Goal: Task Accomplishment & Management: Manage account settings

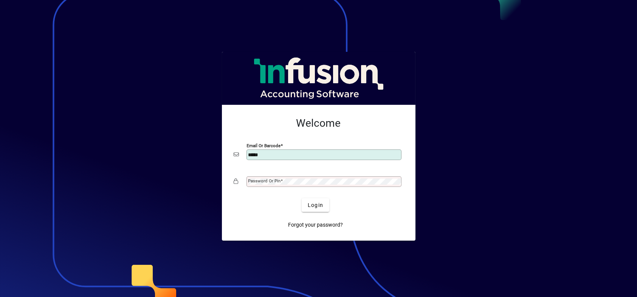
type input "**********"
click at [267, 181] on mat-label "Password or Pin" at bounding box center [264, 180] width 33 height 5
click at [315, 205] on span "Login" at bounding box center [315, 205] width 15 height 8
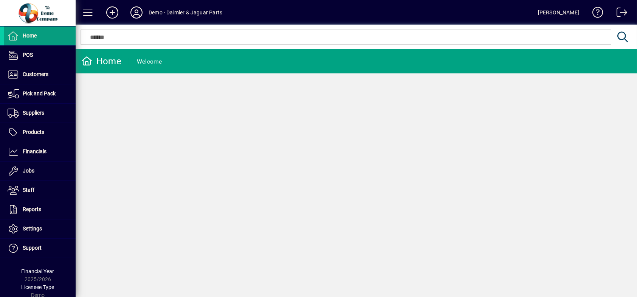
click at [114, 58] on div "Home" at bounding box center [101, 61] width 40 height 12
click at [88, 11] on span at bounding box center [88, 12] width 18 height 18
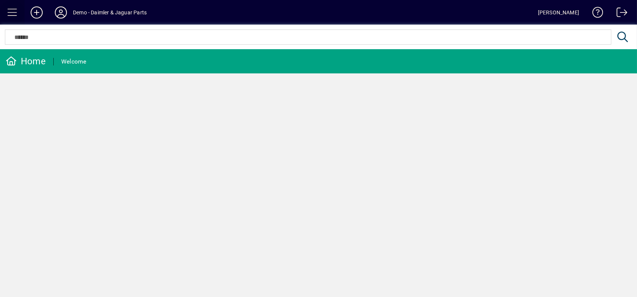
click at [12, 12] on span at bounding box center [12, 12] width 18 height 18
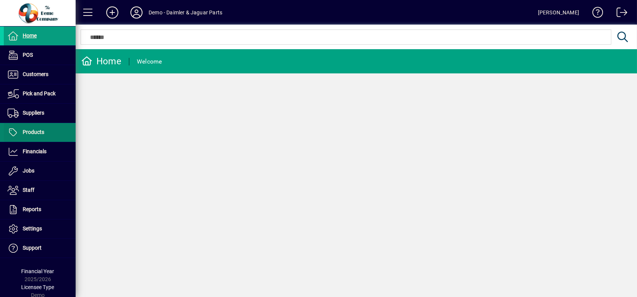
click at [46, 133] on span at bounding box center [40, 132] width 72 height 18
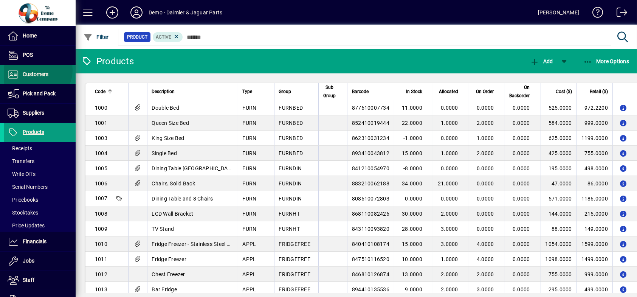
click at [35, 70] on span "Customers" at bounding box center [26, 74] width 45 height 9
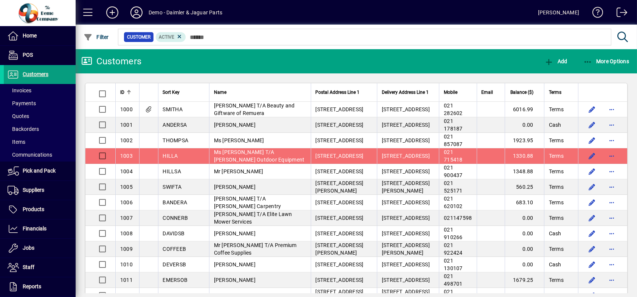
click at [481, 110] on td at bounding box center [491, 109] width 28 height 15
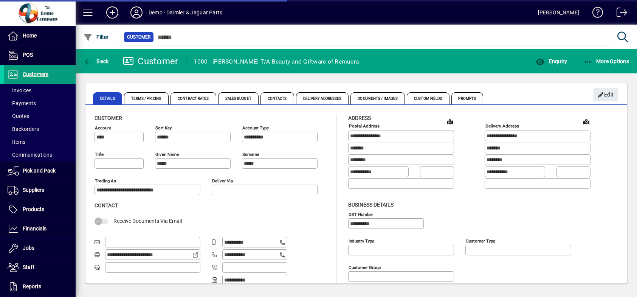
type input "***"
type input "**********"
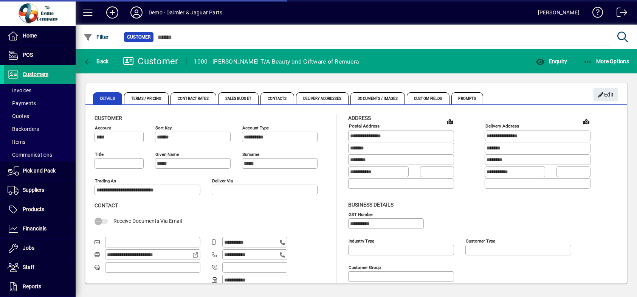
type input "**********"
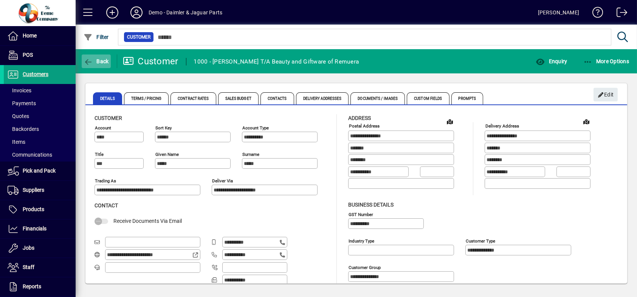
click at [91, 59] on icon "button" at bounding box center [88, 62] width 9 height 8
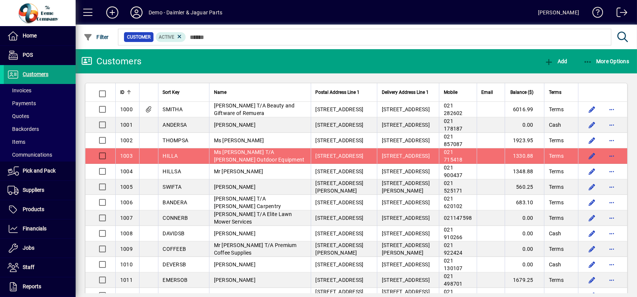
drag, startPoint x: 432, startPoint y: 103, endPoint x: 448, endPoint y: 156, distance: 55.8
click at [496, 94] on div at bounding box center [498, 92] width 5 height 5
click at [589, 59] on icon "button" at bounding box center [587, 62] width 9 height 8
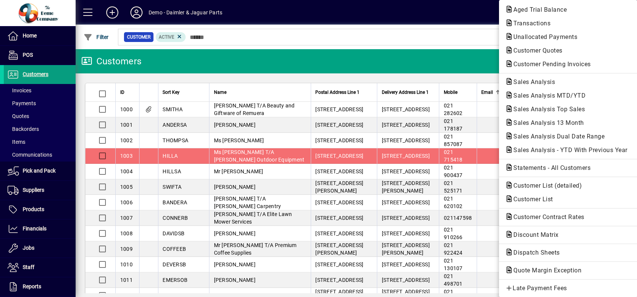
click at [418, 38] on div at bounding box center [318, 148] width 637 height 297
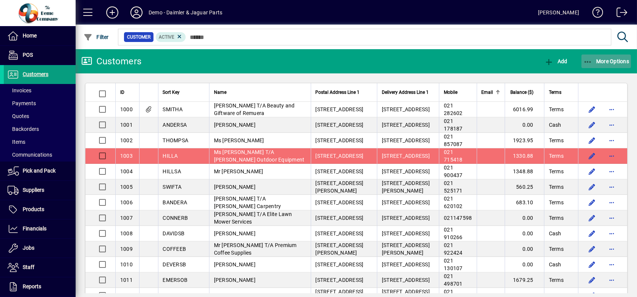
click at [589, 62] on icon "button" at bounding box center [587, 62] width 9 height 8
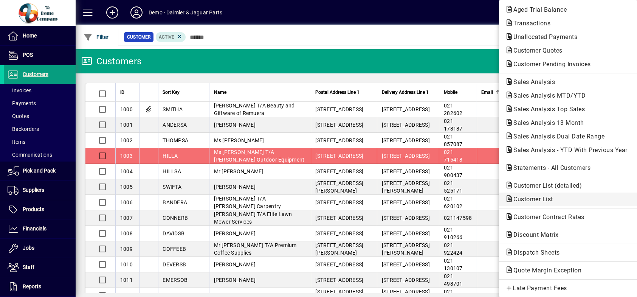
click at [533, 197] on span "Customer List" at bounding box center [531, 198] width 52 height 7
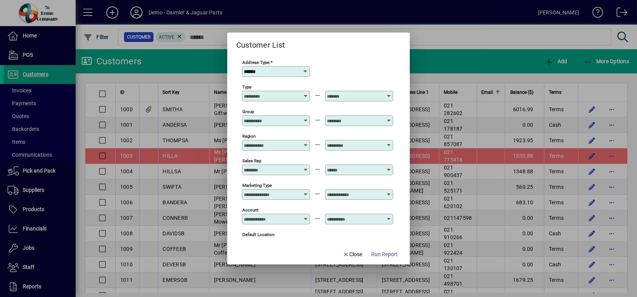
click at [386, 254] on span "Run Report" at bounding box center [384, 254] width 26 height 8
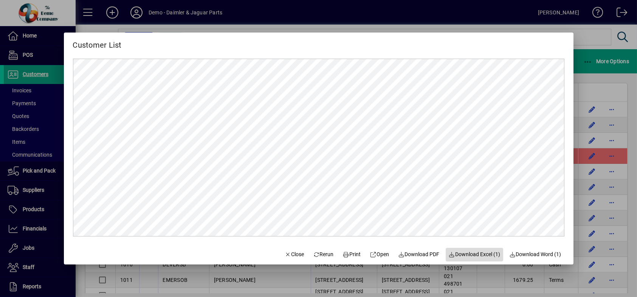
click at [471, 255] on span "Download Excel (1)" at bounding box center [475, 254] width 52 height 8
click at [585, 95] on div at bounding box center [318, 148] width 637 height 297
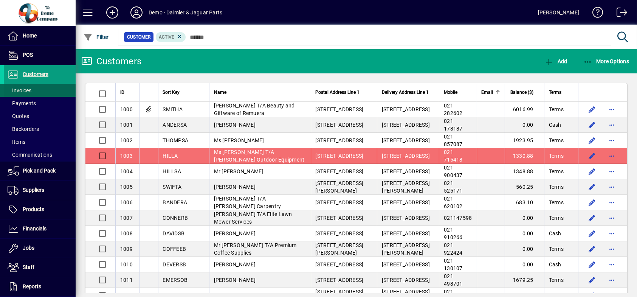
click at [23, 89] on span "Invoices" at bounding box center [20, 90] width 24 height 6
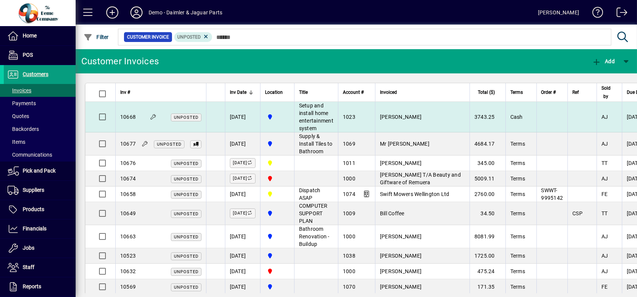
click at [330, 116] on span "Setup and install home entertainment system" at bounding box center [316, 116] width 34 height 29
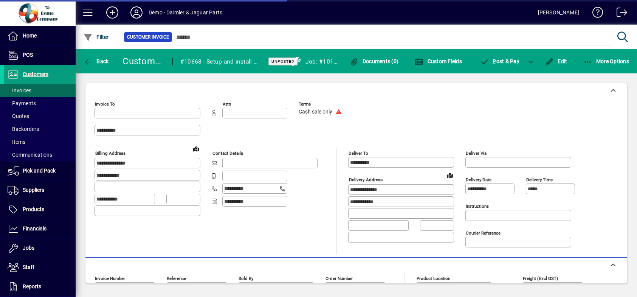
type input "**********"
type input "********"
type input "**********"
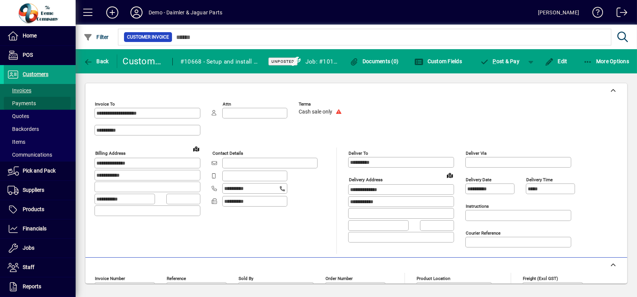
click at [32, 102] on span "Payments" at bounding box center [22, 103] width 28 height 6
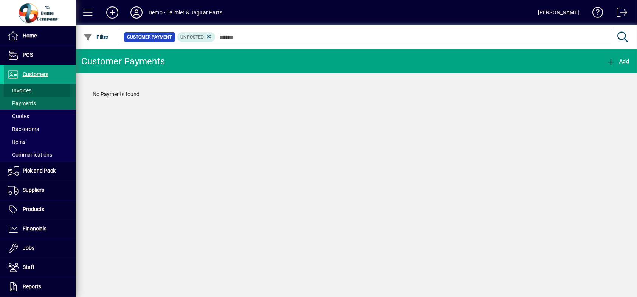
click at [22, 90] on span "Invoices" at bounding box center [20, 90] width 24 height 6
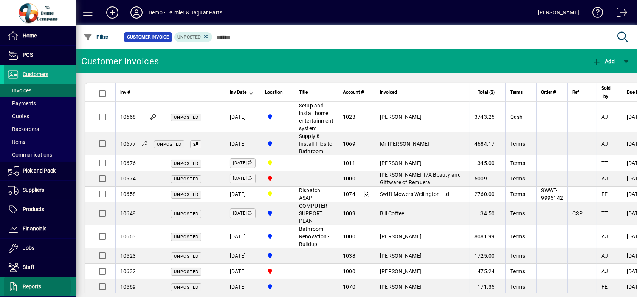
click at [33, 286] on span "Reports" at bounding box center [32, 286] width 19 height 6
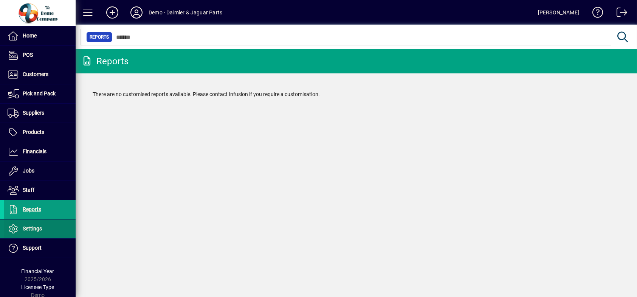
click at [32, 228] on span "Settings" at bounding box center [32, 228] width 19 height 6
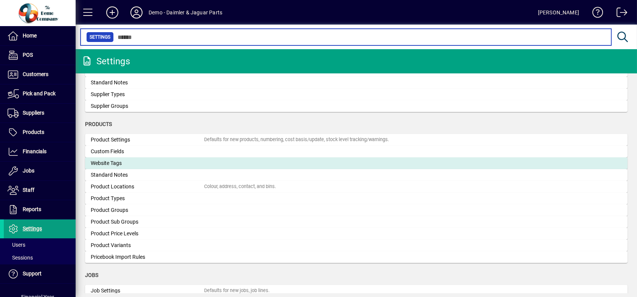
scroll to position [794, 0]
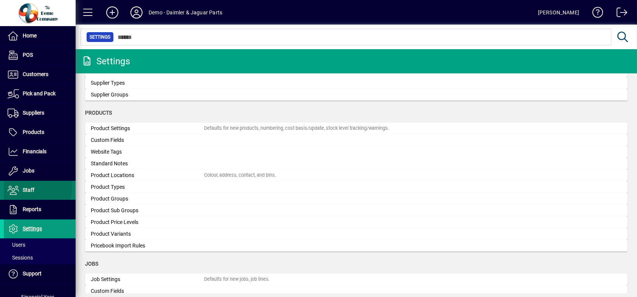
click at [31, 187] on span "Staff" at bounding box center [29, 190] width 12 height 6
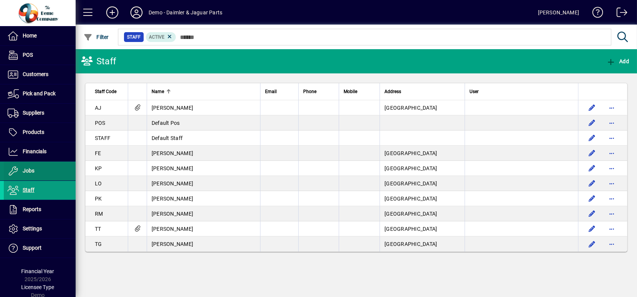
click at [32, 170] on span "Jobs" at bounding box center [29, 170] width 12 height 6
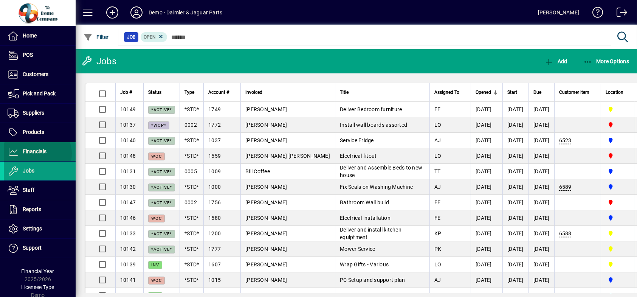
click at [37, 153] on span "Financials" at bounding box center [35, 151] width 24 height 6
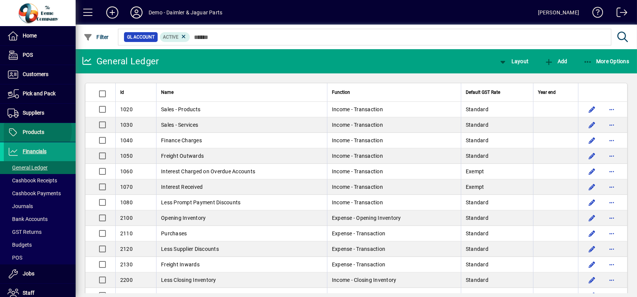
click at [37, 130] on span "Products" at bounding box center [34, 132] width 22 height 6
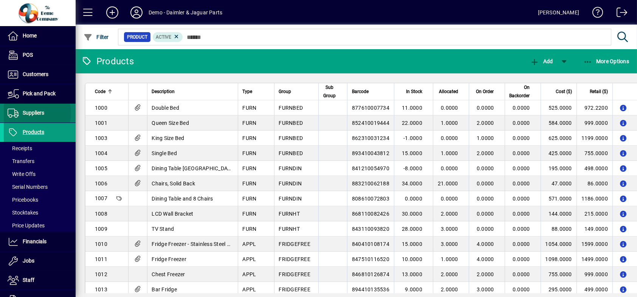
click at [34, 113] on span "Suppliers" at bounding box center [34, 113] width 22 height 6
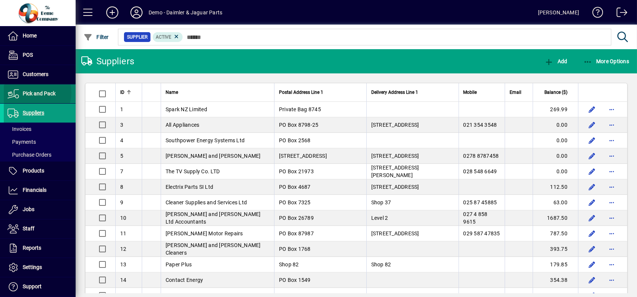
click at [33, 93] on span "Pick and Pack" at bounding box center [39, 93] width 33 height 6
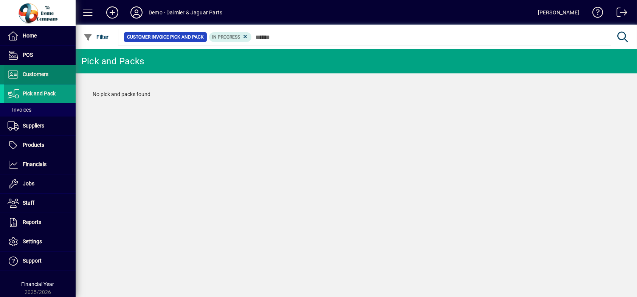
click at [31, 73] on span "Customers" at bounding box center [36, 74] width 26 height 6
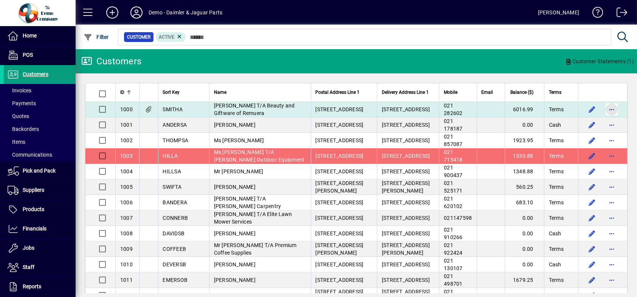
click at [609, 109] on span "button" at bounding box center [612, 109] width 18 height 18
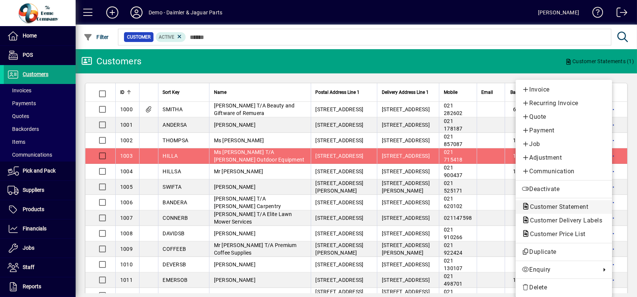
click at [545, 205] on span "Customer Statement" at bounding box center [557, 206] width 70 height 7
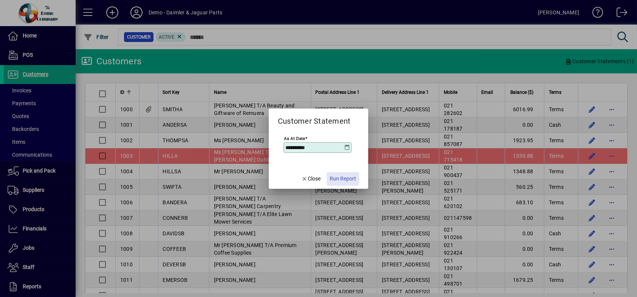
click at [335, 178] on span "Run Report" at bounding box center [343, 179] width 26 height 8
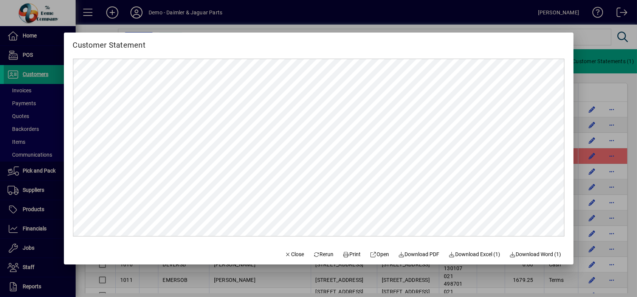
click at [416, 13] on div at bounding box center [318, 148] width 637 height 297
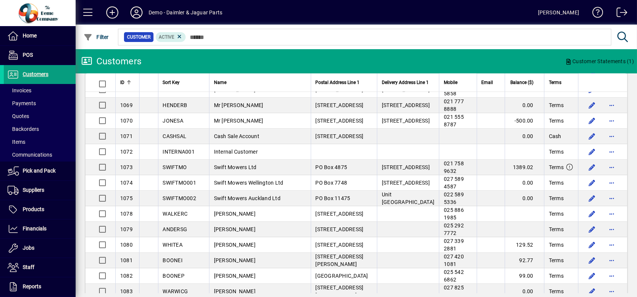
scroll to position [1147, 0]
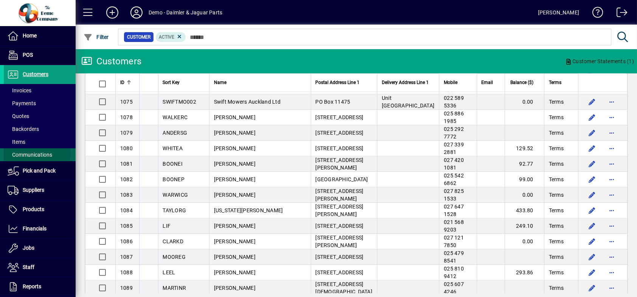
click at [35, 154] on span "Communications" at bounding box center [30, 155] width 45 height 6
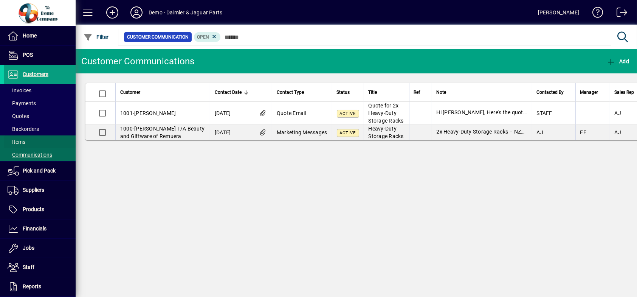
click at [17, 140] on span "Items" at bounding box center [17, 142] width 18 height 6
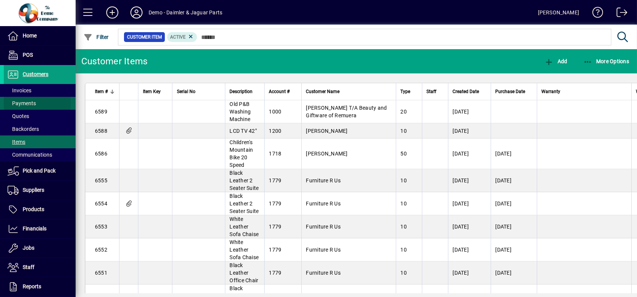
click at [27, 102] on span "Payments" at bounding box center [22, 103] width 28 height 6
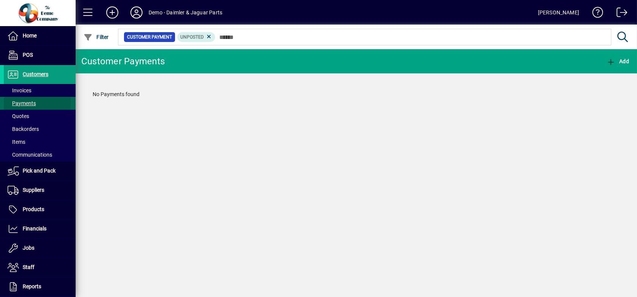
click at [20, 102] on span "Payments" at bounding box center [22, 103] width 28 height 6
click at [24, 89] on span "Invoices" at bounding box center [20, 90] width 24 height 6
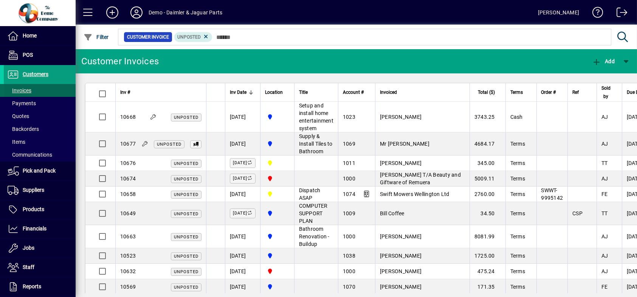
click at [19, 90] on span "Invoices" at bounding box center [20, 90] width 24 height 6
click at [24, 88] on span "Invoices" at bounding box center [20, 90] width 24 height 6
click at [29, 72] on span "Customers" at bounding box center [36, 74] width 26 height 6
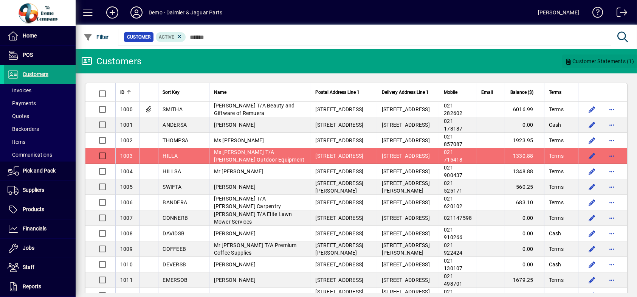
click at [606, 59] on span "Customer Statements (1)" at bounding box center [599, 61] width 69 height 12
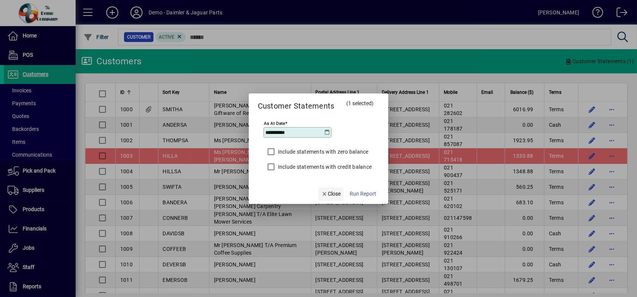
drag, startPoint x: 337, startPoint y: 194, endPoint x: 344, endPoint y: 188, distance: 9.4
click at [337, 194] on span "Close" at bounding box center [331, 194] width 20 height 8
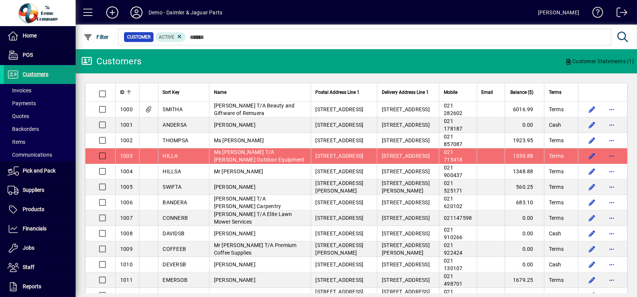
drag, startPoint x: 445, startPoint y: 8, endPoint x: 400, endPoint y: 2, distance: 44.7
click at [386, 0] on mat-toolbar-row "Demo - Daimler & Jaguar Parts [PERSON_NAME]" at bounding box center [356, 12] width 561 height 25
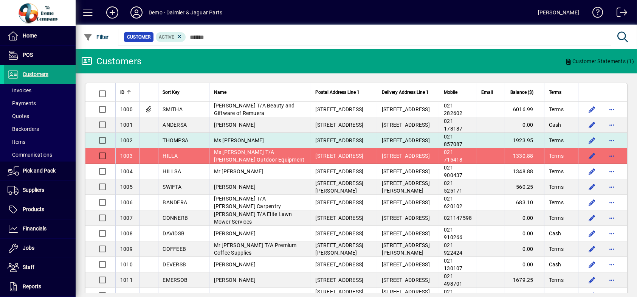
drag, startPoint x: 209, startPoint y: 156, endPoint x: 145, endPoint y: 140, distance: 65.7
click at [145, 140] on td at bounding box center [148, 140] width 19 height 15
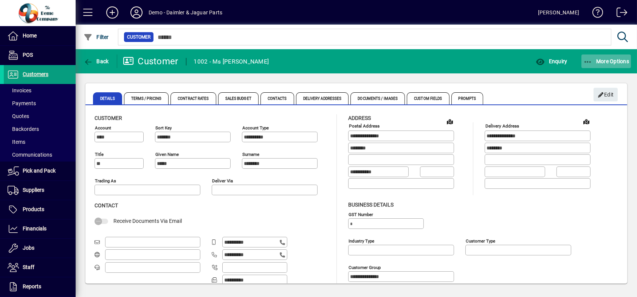
click at [590, 59] on icon "button" at bounding box center [587, 62] width 9 height 8
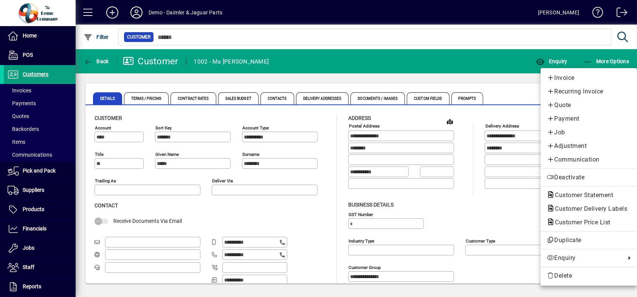
click at [85, 61] on div at bounding box center [318, 148] width 637 height 297
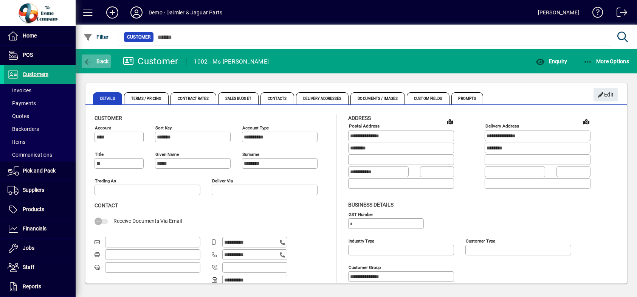
click at [89, 61] on icon "button" at bounding box center [88, 62] width 9 height 8
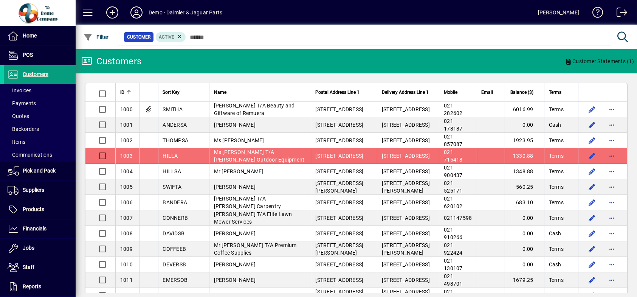
click at [221, 153] on span "Ms [PERSON_NAME] T/A [PERSON_NAME] Outdoor Equipment" at bounding box center [259, 156] width 91 height 14
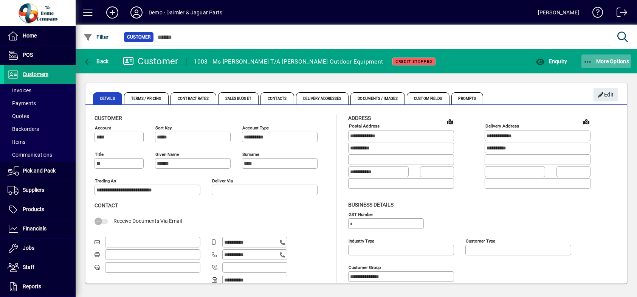
click at [589, 59] on icon "button" at bounding box center [587, 62] width 9 height 8
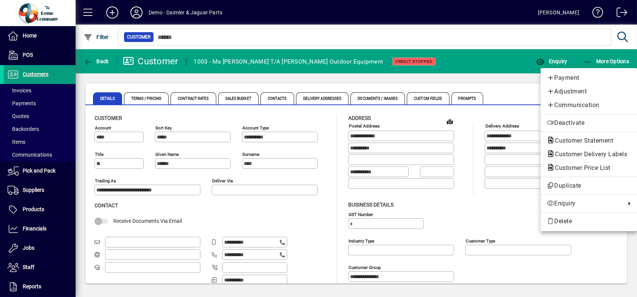
click at [570, 142] on span "Customer Statement" at bounding box center [582, 140] width 70 height 7
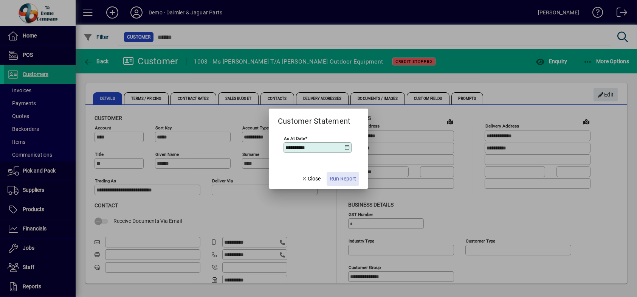
click at [336, 178] on span "Run Report" at bounding box center [343, 179] width 26 height 8
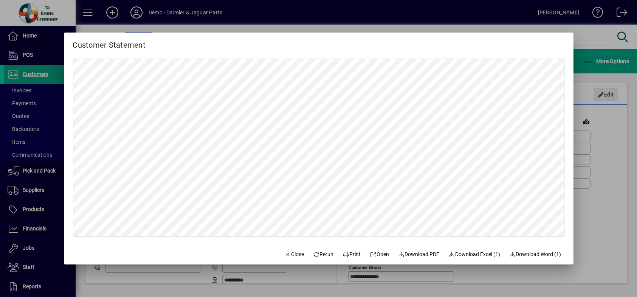
click at [588, 199] on div at bounding box center [318, 148] width 637 height 297
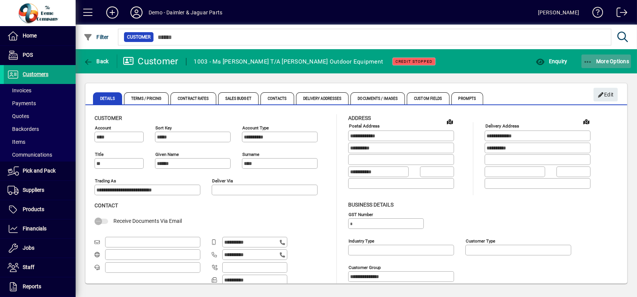
click at [587, 58] on icon "button" at bounding box center [587, 62] width 9 height 8
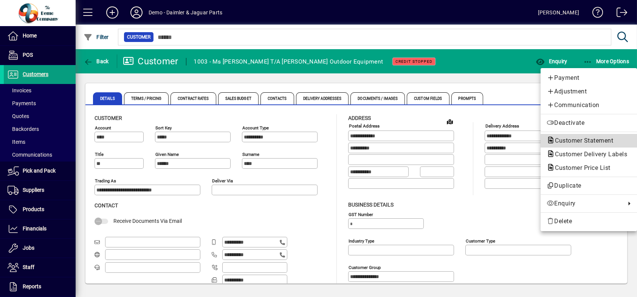
click at [575, 141] on span "Customer Statement" at bounding box center [582, 140] width 70 height 7
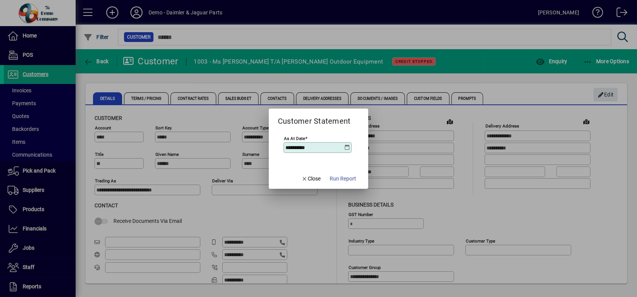
click at [205, 209] on div at bounding box center [318, 148] width 637 height 297
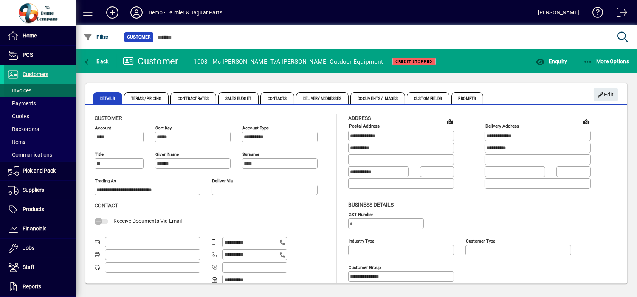
click at [25, 89] on span "Invoices" at bounding box center [20, 90] width 24 height 6
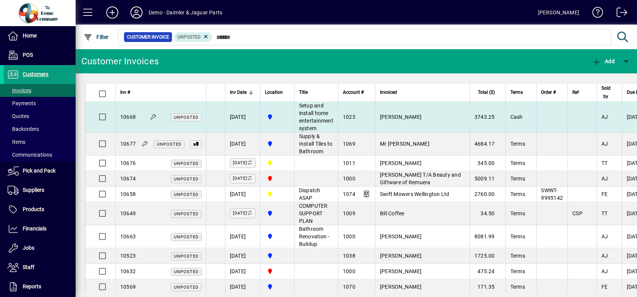
click at [247, 116] on td "[DATE]" at bounding box center [242, 117] width 35 height 31
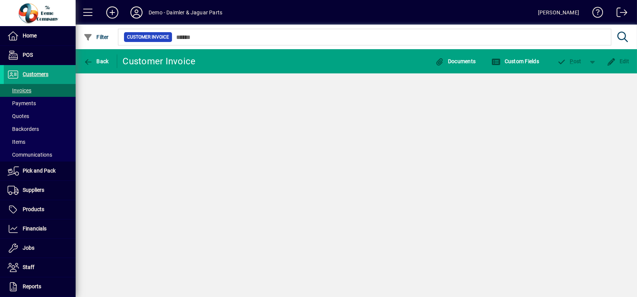
click at [247, 117] on div "Back Customer Invoice Documents Custom Fields P ost Edit" at bounding box center [356, 173] width 561 height 248
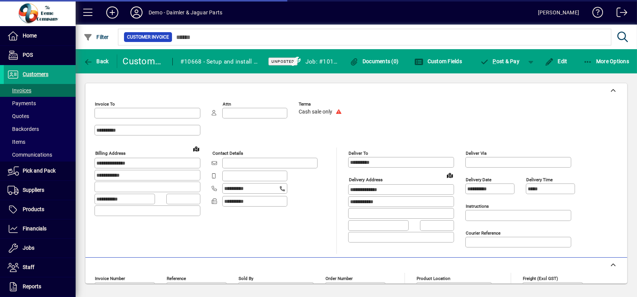
type input "**********"
type input "********"
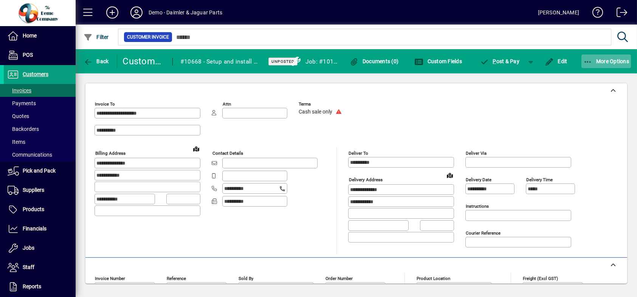
click at [608, 60] on span "More Options" at bounding box center [606, 61] width 46 height 6
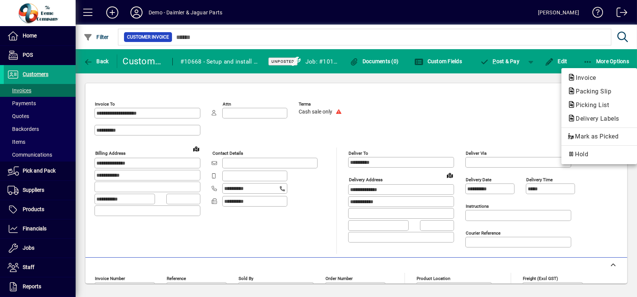
click at [515, 110] on div at bounding box center [318, 148] width 637 height 297
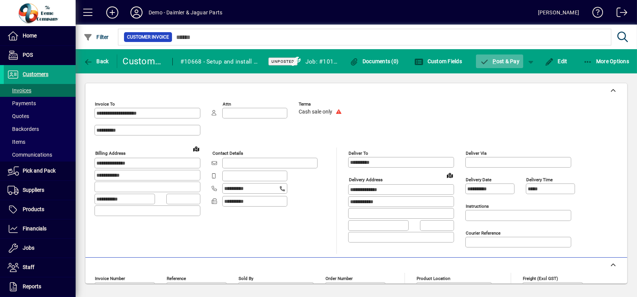
click at [500, 59] on span "P ost & Pay" at bounding box center [500, 61] width 40 height 6
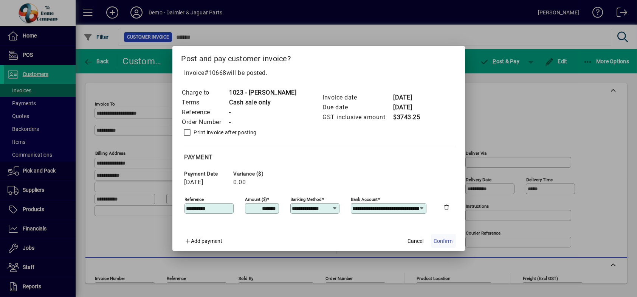
click at [445, 239] on span "Confirm" at bounding box center [443, 241] width 19 height 8
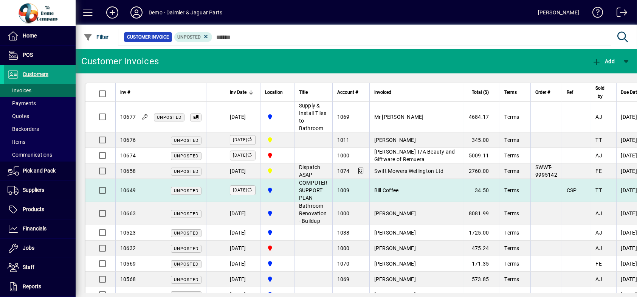
click at [171, 190] on span "Unposted" at bounding box center [186, 191] width 31 height 8
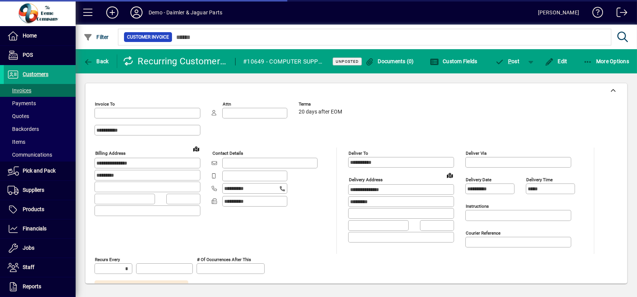
type input "********"
type input "**********"
type input "********"
type input "**********"
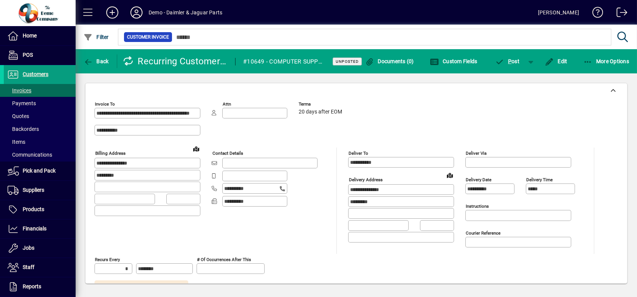
click at [89, 12] on span at bounding box center [88, 12] width 18 height 18
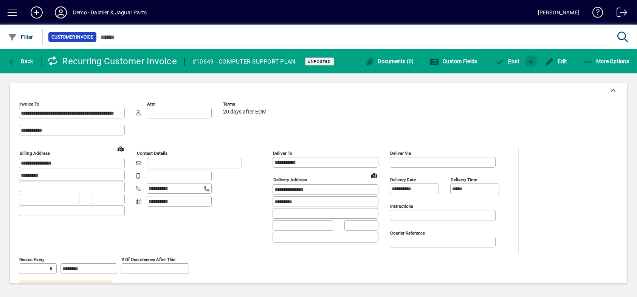
click at [531, 60] on span "button" at bounding box center [531, 61] width 18 height 18
click at [301, 119] on div at bounding box center [318, 148] width 637 height 297
click at [582, 59] on span "button" at bounding box center [606, 61] width 50 height 18
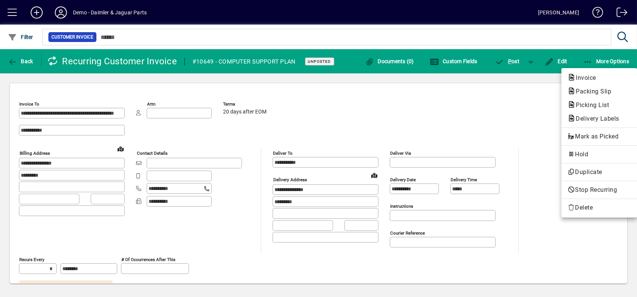
click at [85, 94] on div at bounding box center [318, 148] width 637 height 297
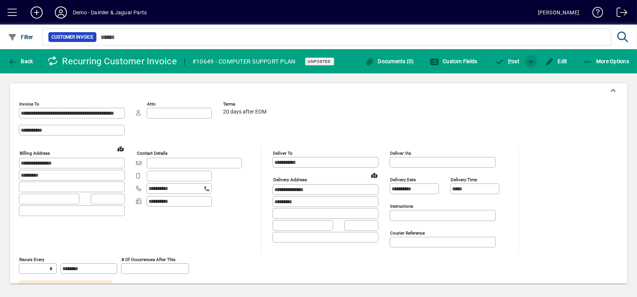
click at [532, 62] on span "button" at bounding box center [531, 61] width 18 height 18
click at [493, 133] on div at bounding box center [318, 148] width 637 height 297
click at [14, 61] on icon "button" at bounding box center [12, 62] width 9 height 8
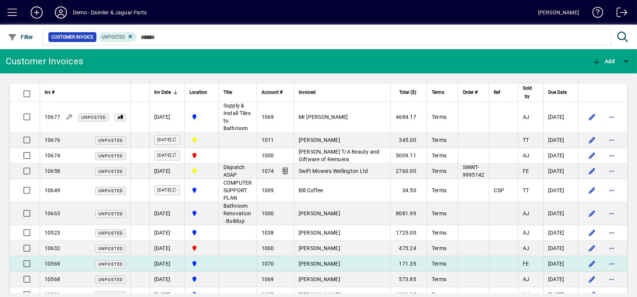
click at [344, 262] on td "[PERSON_NAME]" at bounding box center [342, 263] width 96 height 15
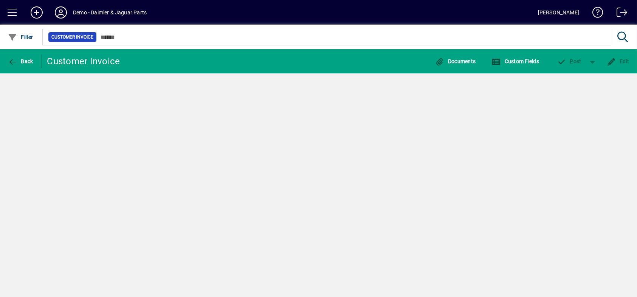
click at [344, 262] on div "Back Customer Invoice Documents Custom Fields P ost Edit" at bounding box center [318, 173] width 637 height 248
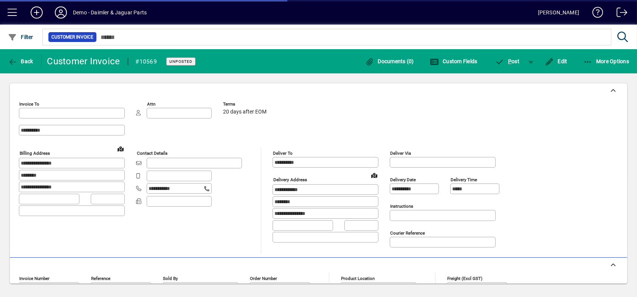
type input "********"
type input "**********"
click at [531, 59] on span "button" at bounding box center [531, 61] width 18 height 18
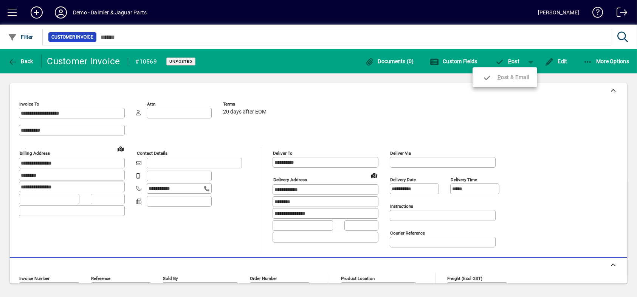
click at [532, 60] on div at bounding box center [318, 148] width 637 height 297
click at [530, 62] on span "button" at bounding box center [531, 61] width 18 height 18
drag, startPoint x: 546, startPoint y: 119, endPoint x: 549, endPoint y: 116, distance: 4.8
click at [546, 119] on div at bounding box center [318, 148] width 637 height 297
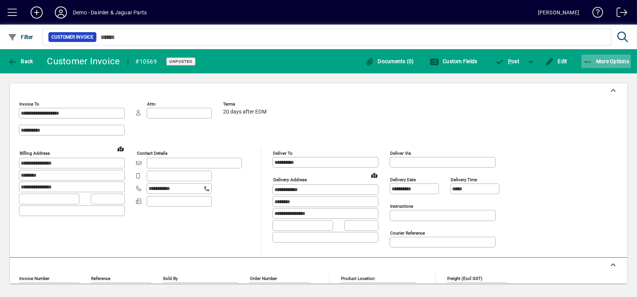
click at [587, 59] on icon "button" at bounding box center [587, 62] width 9 height 8
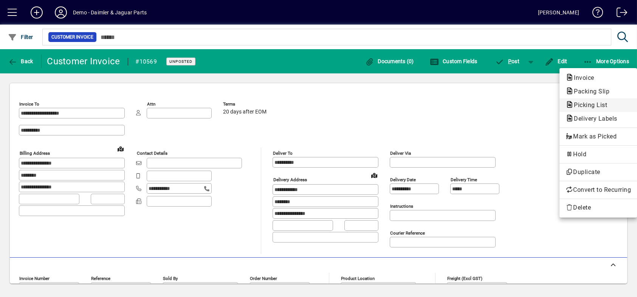
click at [586, 104] on span "Picking List" at bounding box center [588, 104] width 45 height 7
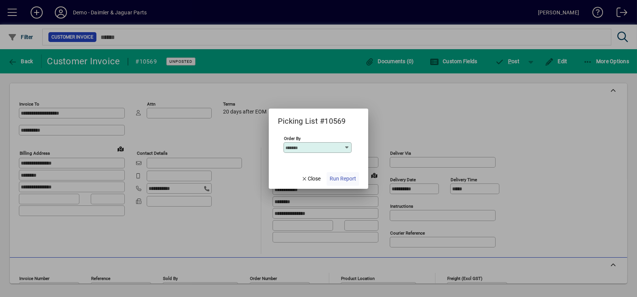
click at [349, 180] on span "Run Report" at bounding box center [343, 179] width 26 height 8
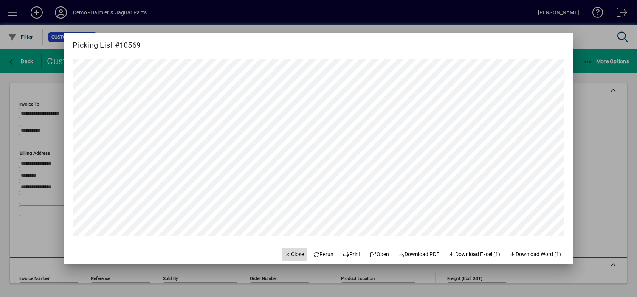
click at [287, 255] on span "Close" at bounding box center [295, 254] width 20 height 8
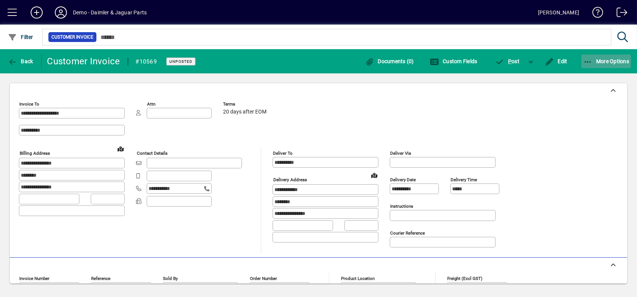
click at [589, 58] on icon "button" at bounding box center [587, 62] width 9 height 8
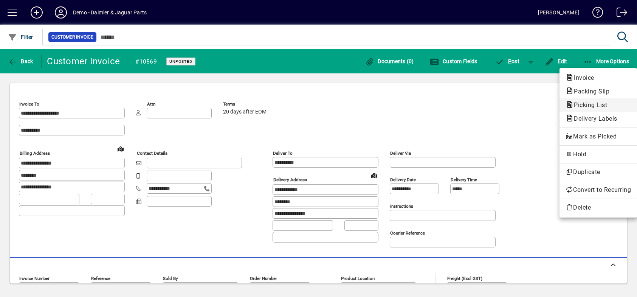
click at [585, 105] on span "Picking List" at bounding box center [588, 104] width 45 height 7
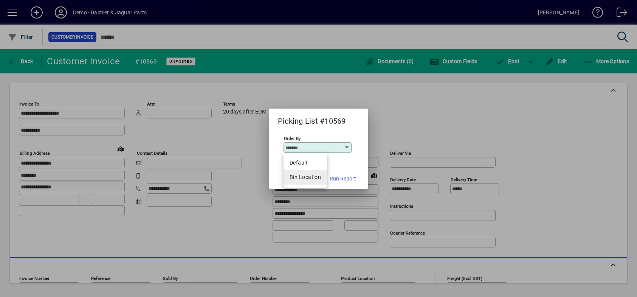
click at [294, 176] on div "Bin Location" at bounding box center [305, 177] width 31 height 8
type input "**********"
click at [346, 178] on span "Run Report" at bounding box center [343, 179] width 26 height 8
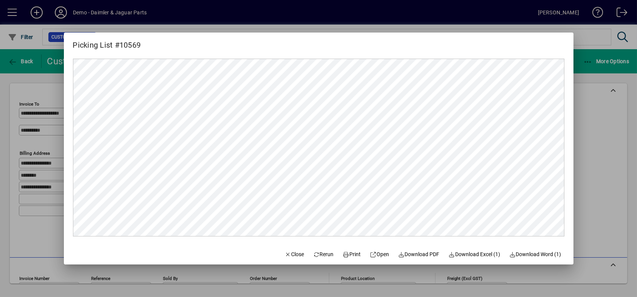
click at [596, 132] on div at bounding box center [318, 148] width 637 height 297
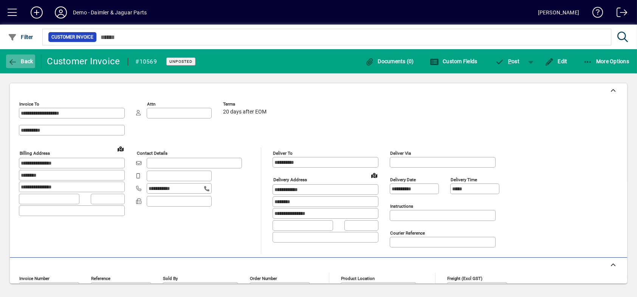
click at [15, 61] on icon "button" at bounding box center [12, 62] width 9 height 8
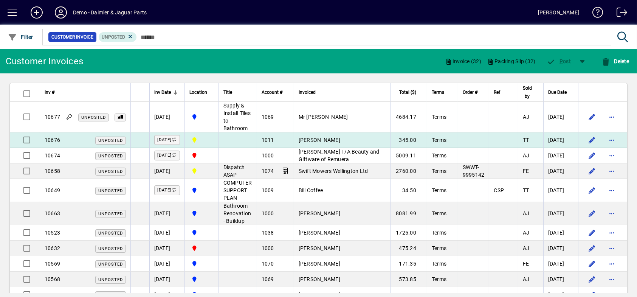
click at [333, 138] on span "[PERSON_NAME]" at bounding box center [320, 140] width 42 height 6
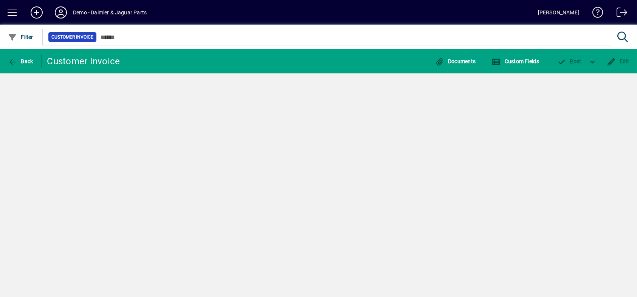
click at [333, 138] on div "Back Customer Invoice Documents Custom Fields P ost Edit" at bounding box center [318, 173] width 637 height 248
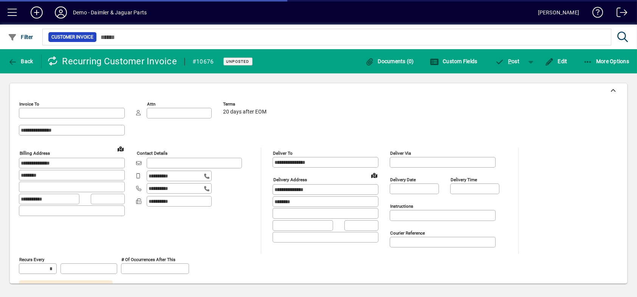
type input "**********"
type input "******"
type input "**********"
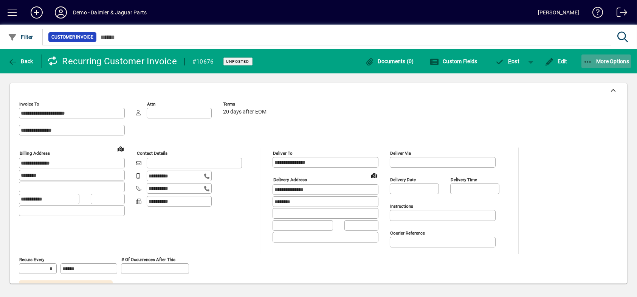
click at [615, 62] on span "More Options" at bounding box center [606, 61] width 46 height 6
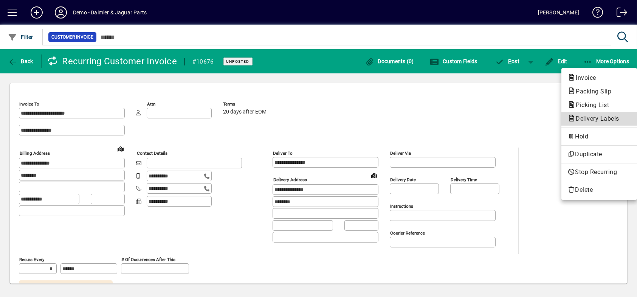
click at [586, 117] on span "Delivery Labels" at bounding box center [595, 118] width 56 height 7
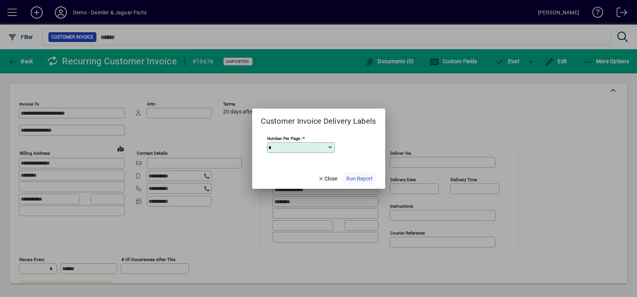
click at [362, 179] on span "Run Report" at bounding box center [360, 179] width 26 height 8
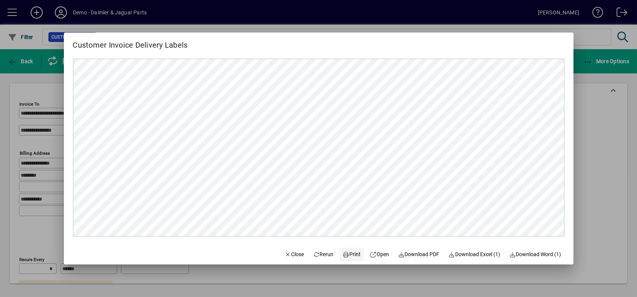
click at [345, 254] on span "Print" at bounding box center [352, 254] width 18 height 8
click at [610, 211] on div at bounding box center [318, 148] width 637 height 297
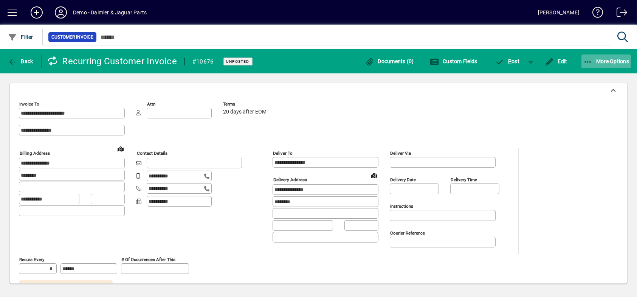
click at [602, 59] on span "More Options" at bounding box center [606, 61] width 46 height 6
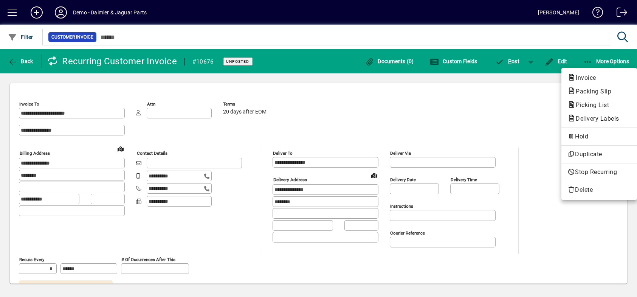
click at [547, 242] on div at bounding box center [318, 148] width 637 height 297
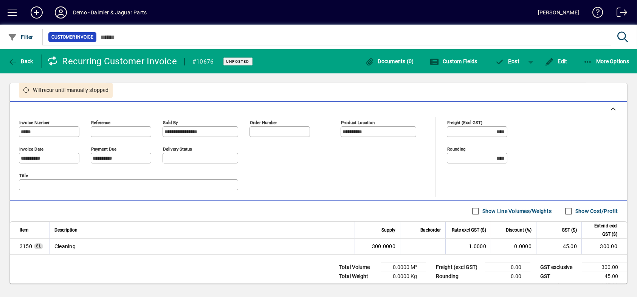
scroll to position [209, 0]
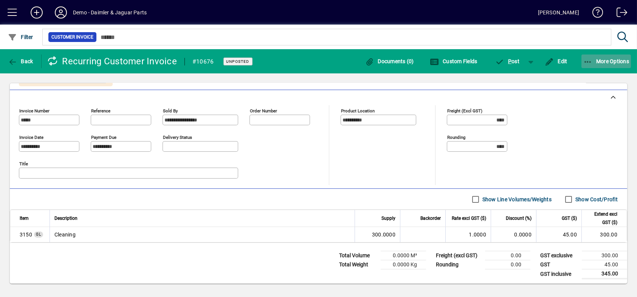
click at [598, 60] on span "More Options" at bounding box center [606, 61] width 46 height 6
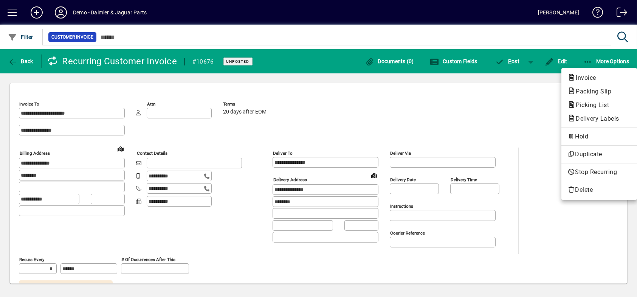
scroll to position [209, 0]
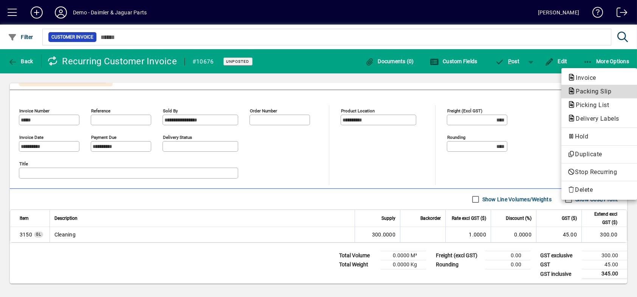
click at [600, 92] on span "Packing Slip" at bounding box center [591, 91] width 48 height 7
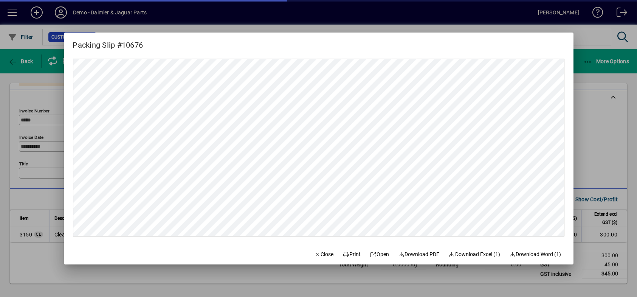
scroll to position [0, 0]
click at [599, 99] on div at bounding box center [318, 148] width 637 height 297
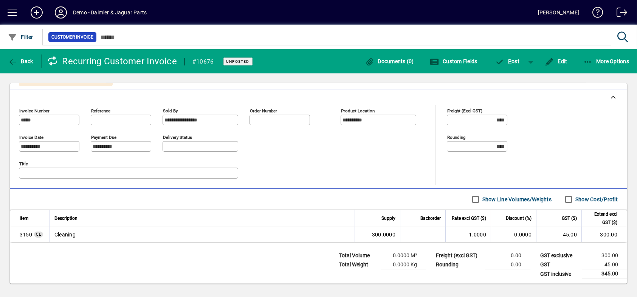
click at [74, 200] on mat-toolbar-row "Line Items Show Line Volumes/Weights Show Cost/Profit" at bounding box center [318, 199] width 617 height 21
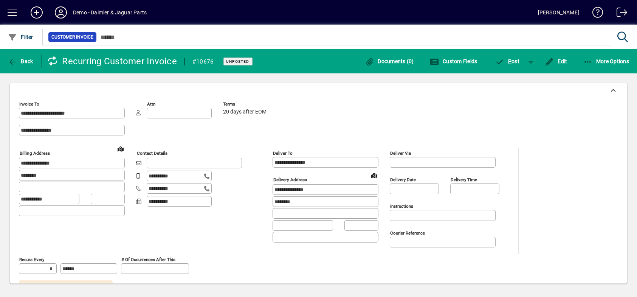
click at [11, 12] on span at bounding box center [12, 12] width 18 height 18
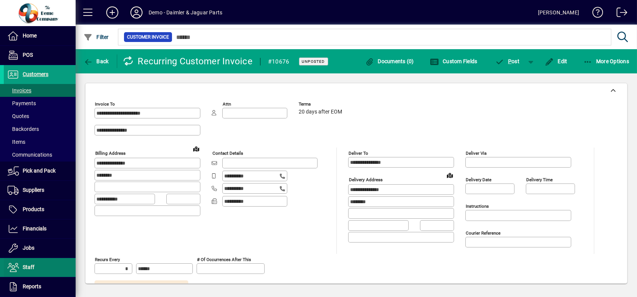
click at [25, 264] on span "Staff" at bounding box center [29, 267] width 12 height 6
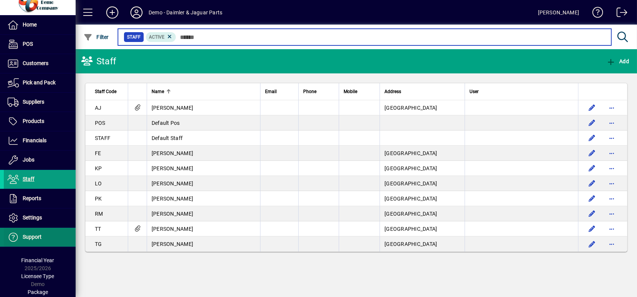
scroll to position [17, 0]
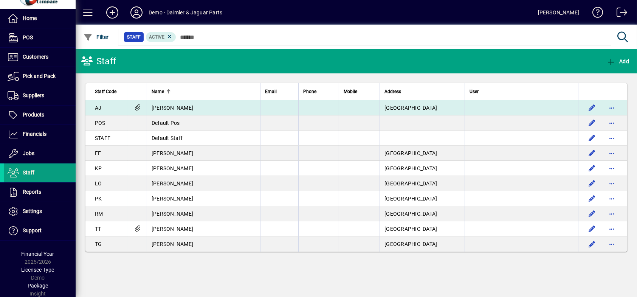
click at [170, 107] on span "[PERSON_NAME]" at bounding box center [173, 108] width 42 height 6
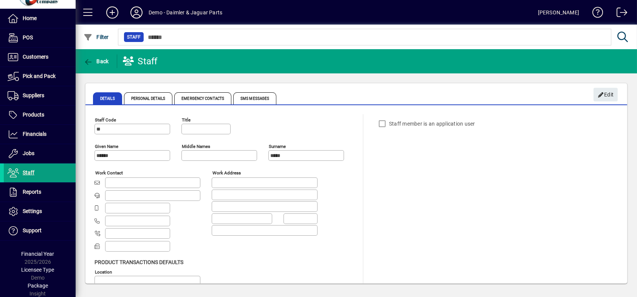
click at [170, 107] on div "Staff Code ** Title Given name ****** Middle names Surname ***** Work contact W…" at bounding box center [356, 202] width 542 height 190
type input "********"
type input "**********"
